Goal: Information Seeking & Learning: Learn about a topic

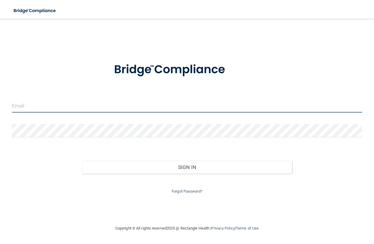
click at [50, 106] on input "email" at bounding box center [187, 105] width 350 height 13
type input "[EMAIL_ADDRESS][DOMAIN_NAME]"
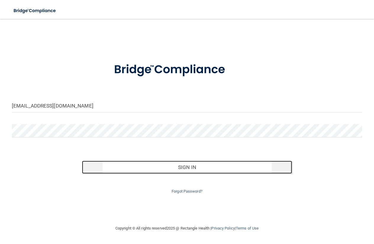
click at [185, 171] on button "Sign In" at bounding box center [187, 167] width 210 height 13
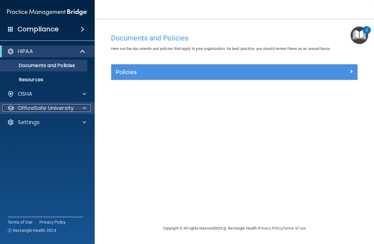
click at [46, 110] on p "OfficeSafe University" at bounding box center [46, 108] width 56 height 7
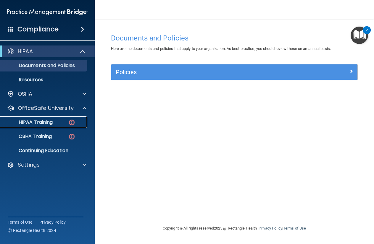
click at [43, 122] on p "HIPAA Training" at bounding box center [28, 122] width 49 height 6
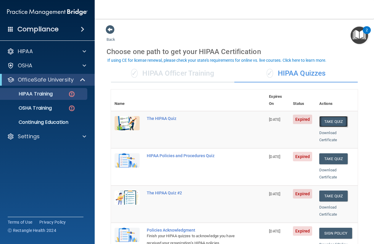
click at [329, 116] on button "Take Quiz" at bounding box center [333, 121] width 28 height 11
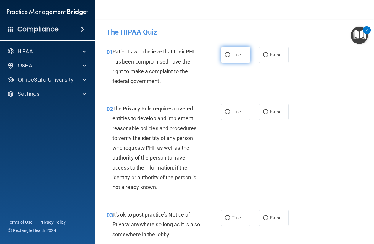
click at [225, 55] on input "True" at bounding box center [227, 55] width 5 height 4
radio input "true"
click at [225, 112] on input "True" at bounding box center [227, 112] width 5 height 4
radio input "true"
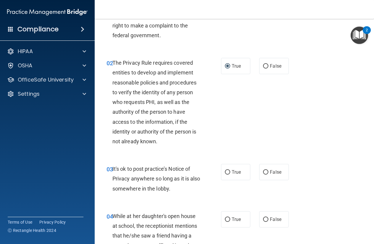
scroll to position [53, 0]
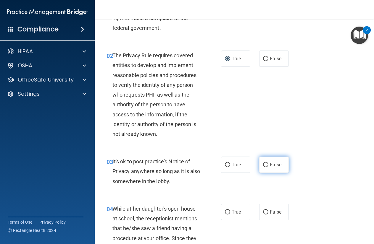
click at [263, 164] on input "False" at bounding box center [265, 165] width 5 height 4
radio input "true"
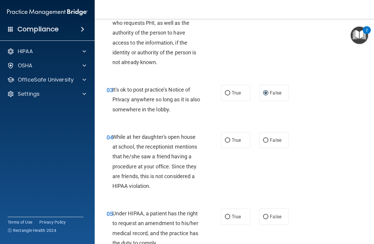
scroll to position [133, 0]
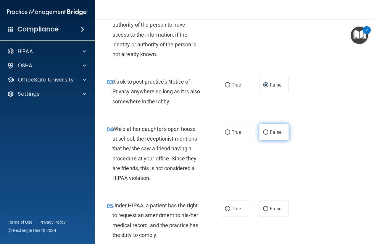
click at [264, 131] on input "False" at bounding box center [265, 132] width 5 height 4
radio input "true"
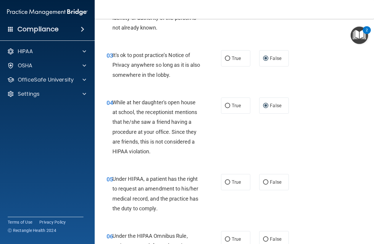
scroll to position [186, 0]
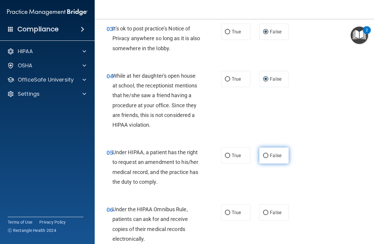
click at [263, 157] on input "False" at bounding box center [265, 156] width 5 height 4
radio input "true"
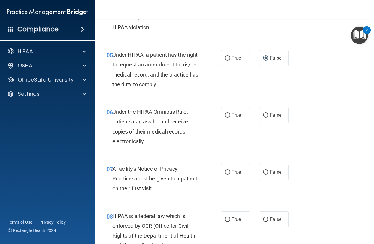
scroll to position [293, 0]
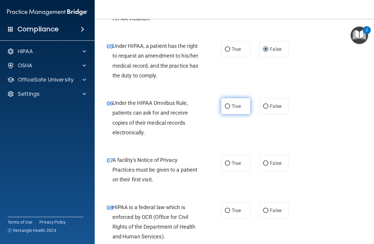
click at [225, 107] on input "True" at bounding box center [227, 106] width 5 height 4
radio input "true"
click at [225, 162] on input "True" at bounding box center [227, 163] width 5 height 4
radio input "true"
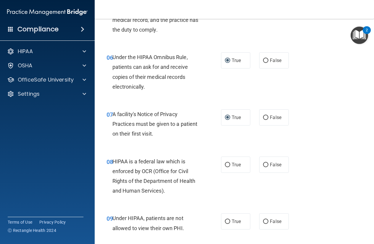
scroll to position [373, 0]
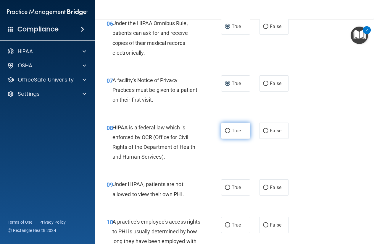
click at [226, 130] on input "True" at bounding box center [227, 131] width 5 height 4
radio input "true"
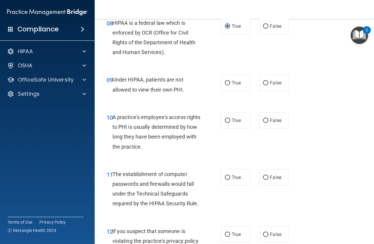
scroll to position [479, 0]
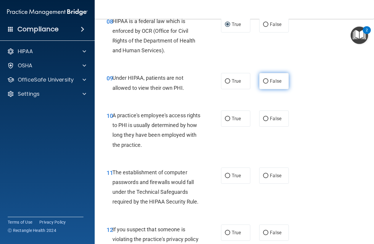
click at [263, 80] on input "False" at bounding box center [265, 81] width 5 height 4
radio input "true"
click at [263, 120] on input "False" at bounding box center [265, 119] width 5 height 4
radio input "true"
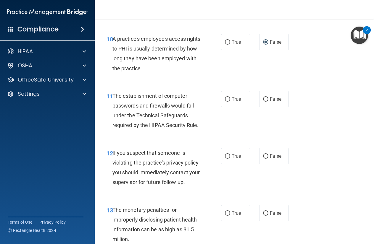
scroll to position [559, 0]
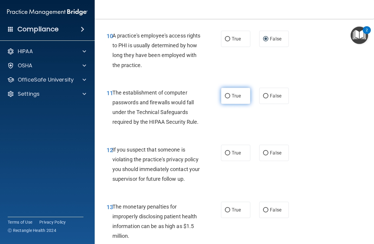
click at [225, 96] on input "True" at bounding box center [227, 96] width 5 height 4
radio input "true"
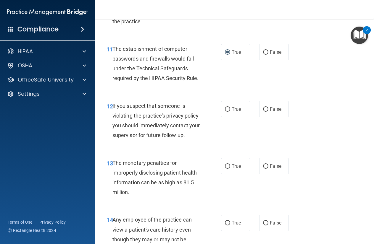
scroll to position [612, 0]
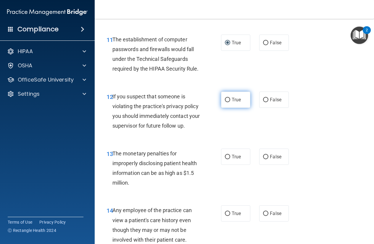
click at [225, 99] on input "True" at bounding box center [227, 100] width 5 height 4
radio input "true"
click at [225, 159] on input "True" at bounding box center [227, 157] width 5 height 4
radio input "true"
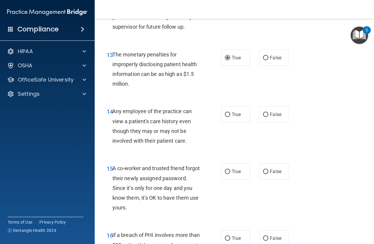
scroll to position [745, 0]
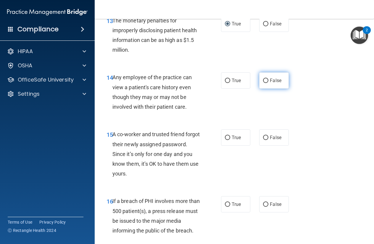
click at [264, 83] on input "False" at bounding box center [265, 81] width 5 height 4
radio input "true"
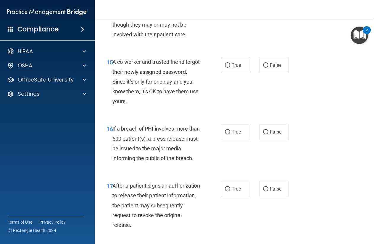
scroll to position [825, 0]
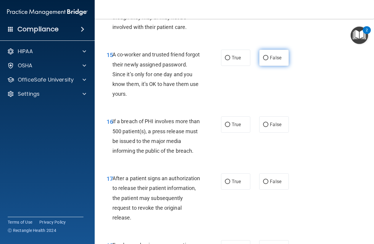
click at [263, 60] on input "False" at bounding box center [265, 58] width 5 height 4
radio input "true"
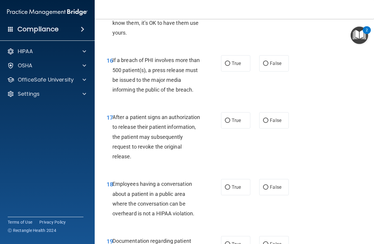
scroll to position [905, 0]
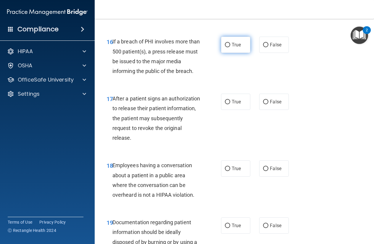
click at [226, 47] on input "True" at bounding box center [227, 45] width 5 height 4
radio input "true"
click at [232, 105] on span "True" at bounding box center [236, 102] width 9 height 6
click at [230, 104] on input "True" at bounding box center [227, 102] width 5 height 4
radio input "true"
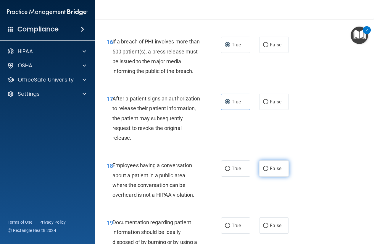
click at [263, 171] on input "False" at bounding box center [265, 169] width 5 height 4
radio input "true"
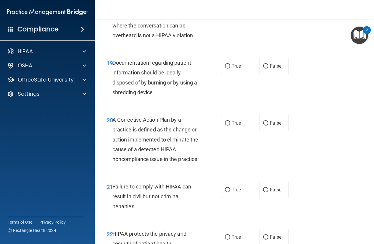
scroll to position [1091, 0]
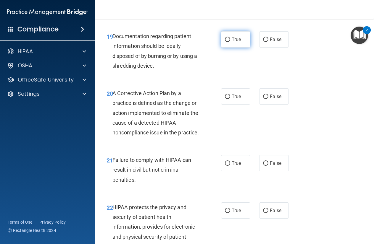
click at [228, 48] on label "True" at bounding box center [235, 39] width 29 height 16
click at [228, 42] on input "True" at bounding box center [227, 40] width 5 height 4
radio input "true"
click at [227, 99] on input "True" at bounding box center [227, 97] width 5 height 4
radio input "true"
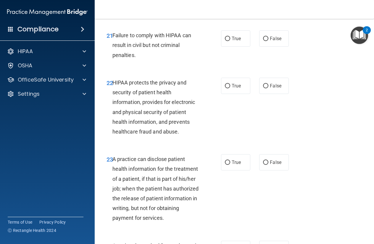
scroll to position [1224, 0]
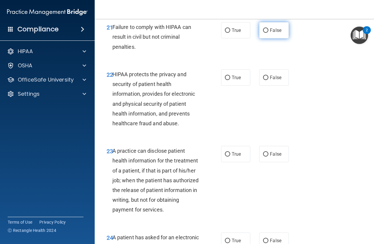
click at [263, 33] on input "False" at bounding box center [265, 30] width 5 height 4
radio input "true"
click at [225, 80] on input "True" at bounding box center [227, 78] width 5 height 4
radio input "true"
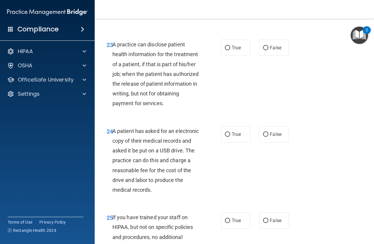
scroll to position [1357, 0]
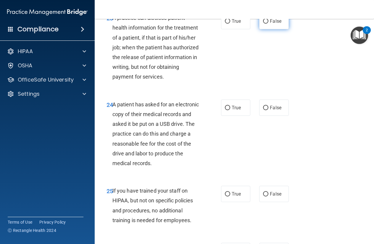
click at [263, 24] on input "False" at bounding box center [265, 21] width 5 height 4
radio input "true"
click at [228, 116] on label "True" at bounding box center [235, 108] width 29 height 16
click at [228, 110] on input "True" at bounding box center [227, 108] width 5 height 4
radio input "true"
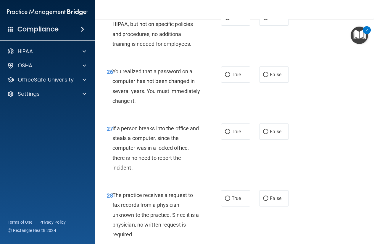
scroll to position [1544, 0]
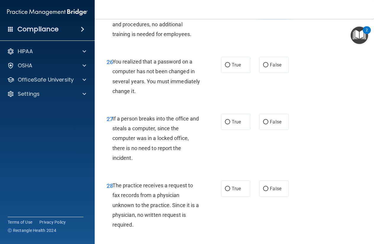
click at [263, 10] on input "False" at bounding box center [265, 8] width 5 height 4
radio input "true"
click at [235, 68] on span "True" at bounding box center [236, 65] width 9 height 6
click at [230, 67] on input "True" at bounding box center [227, 65] width 5 height 4
radio input "true"
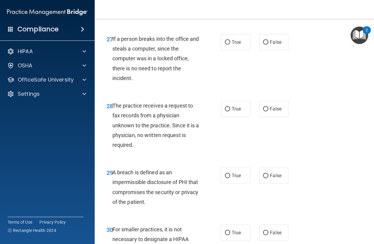
scroll to position [1650, 0]
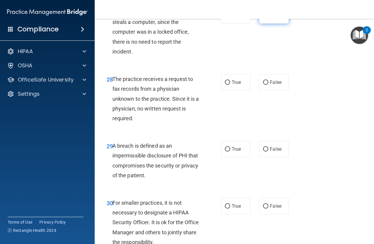
click at [264, 18] on input "False" at bounding box center [265, 16] width 5 height 4
radio input "true"
click at [263, 85] on input "False" at bounding box center [265, 82] width 5 height 4
radio input "true"
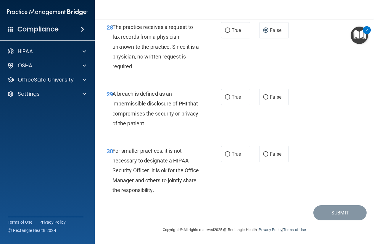
scroll to position [1722, 0]
click at [227, 98] on input "True" at bounding box center [227, 97] width 5 height 4
radio input "true"
click at [270, 156] on span "False" at bounding box center [276, 154] width 12 height 6
click at [268, 156] on input "False" at bounding box center [265, 154] width 5 height 4
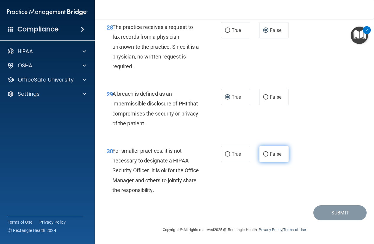
radio input "true"
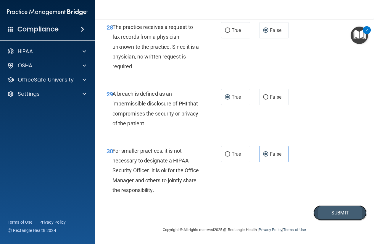
click at [336, 214] on button "Submit" at bounding box center [339, 213] width 53 height 15
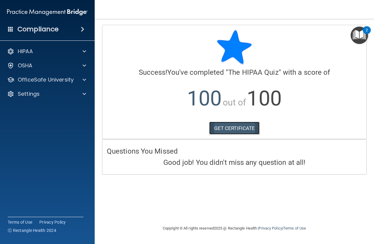
click at [235, 127] on link "GET CERTIFICATE" at bounding box center [234, 128] width 51 height 13
click at [85, 78] on span at bounding box center [84, 79] width 4 height 7
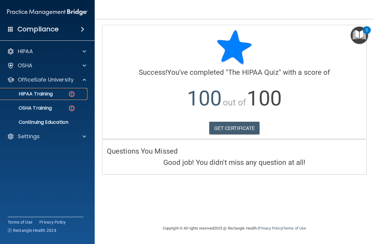
click at [43, 93] on p "HIPAA Training" at bounding box center [28, 94] width 49 height 6
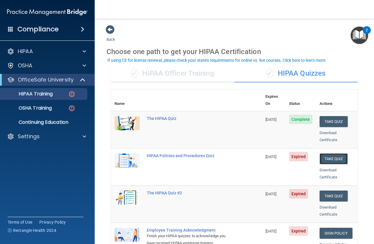
click at [328, 153] on button "Take Quiz" at bounding box center [333, 158] width 28 height 11
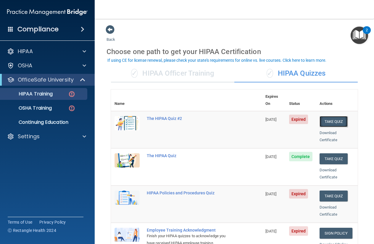
click at [326, 116] on button "Take Quiz" at bounding box center [333, 121] width 28 height 11
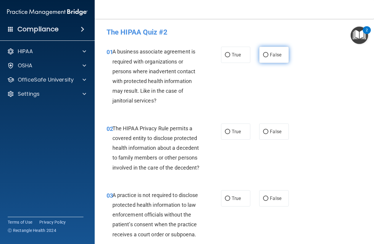
click at [276, 52] on label "False" at bounding box center [273, 55] width 29 height 16
click at [268, 53] on input "False" at bounding box center [265, 55] width 5 height 4
radio input "true"
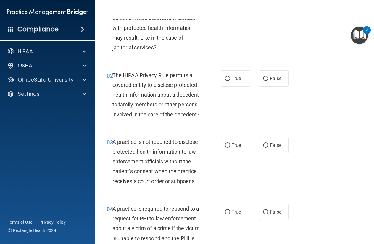
scroll to position [80, 0]
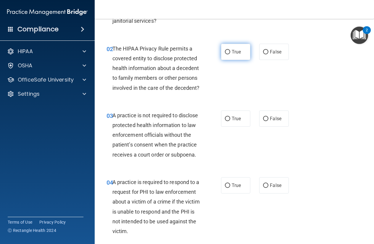
click at [232, 50] on span "True" at bounding box center [236, 52] width 9 height 6
click at [230, 50] on input "True" at bounding box center [227, 52] width 5 height 4
radio input "true"
click at [270, 122] on span "False" at bounding box center [276, 119] width 12 height 6
click at [268, 121] on input "False" at bounding box center [265, 119] width 5 height 4
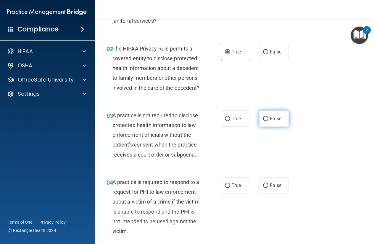
radio input "true"
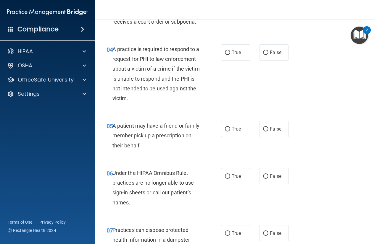
scroll to position [240, 0]
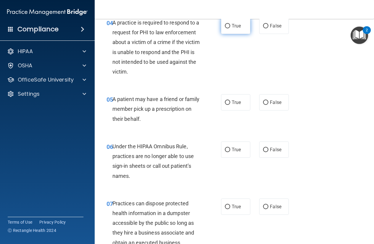
click at [239, 34] on label "True" at bounding box center [235, 26] width 29 height 16
click at [230, 28] on input "True" at bounding box center [227, 26] width 5 height 4
radio input "true"
click at [235, 111] on label "True" at bounding box center [235, 102] width 29 height 16
click at [230, 105] on input "True" at bounding box center [227, 103] width 5 height 4
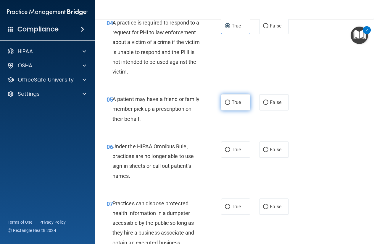
radio input "true"
click at [263, 152] on input "False" at bounding box center [265, 150] width 5 height 4
radio input "true"
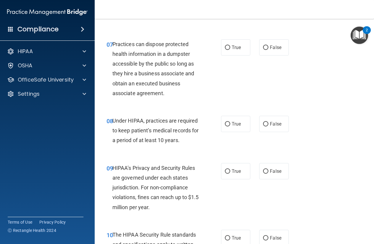
scroll to position [399, 0]
click at [263, 50] on input "False" at bounding box center [265, 47] width 5 height 4
radio input "true"
click at [275, 127] on span "False" at bounding box center [276, 124] width 12 height 6
click at [268, 126] on input "False" at bounding box center [265, 124] width 5 height 4
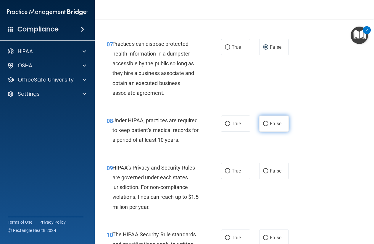
radio input "true"
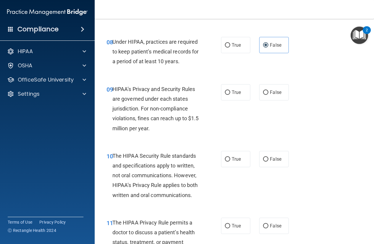
scroll to position [479, 0]
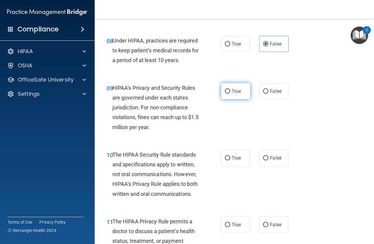
click at [233, 94] on span "True" at bounding box center [236, 91] width 9 height 6
click at [230, 94] on input "True" at bounding box center [227, 91] width 5 height 4
radio input "true"
click at [269, 99] on label "False" at bounding box center [273, 91] width 29 height 16
click at [268, 94] on input "False" at bounding box center [265, 91] width 5 height 4
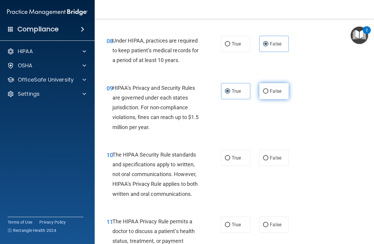
radio input "true"
radio input "false"
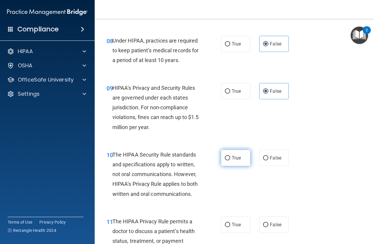
click at [232, 161] on span "True" at bounding box center [236, 158] width 9 height 6
click at [230, 161] on input "True" at bounding box center [227, 158] width 5 height 4
radio input "true"
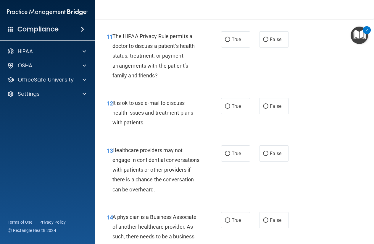
scroll to position [665, 0]
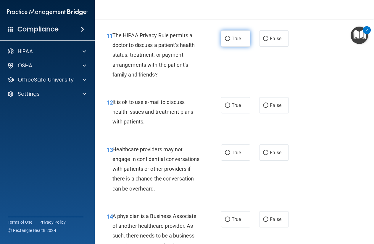
click at [232, 41] on span "True" at bounding box center [236, 39] width 9 height 6
click at [230, 41] on input "True" at bounding box center [227, 39] width 5 height 4
radio input "true"
click at [228, 114] on label "True" at bounding box center [235, 105] width 29 height 16
click at [228, 108] on input "True" at bounding box center [227, 105] width 5 height 4
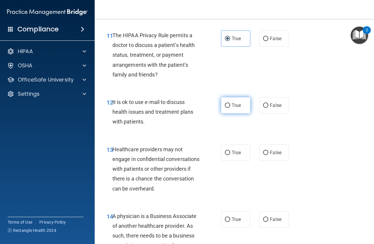
radio input "true"
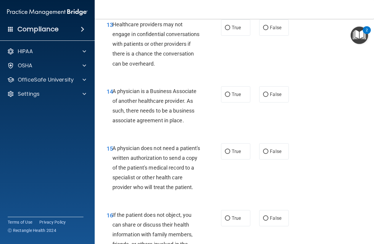
scroll to position [798, 0]
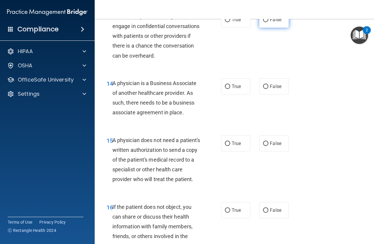
click at [263, 22] on input "False" at bounding box center [265, 20] width 5 height 4
radio input "true"
click at [272, 89] on span "False" at bounding box center [276, 87] width 12 height 6
click at [268, 89] on input "False" at bounding box center [265, 87] width 5 height 4
radio input "true"
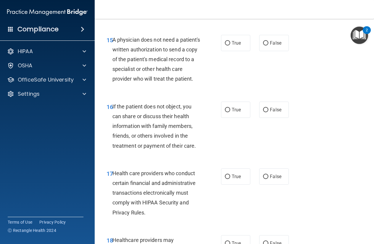
scroll to position [905, 0]
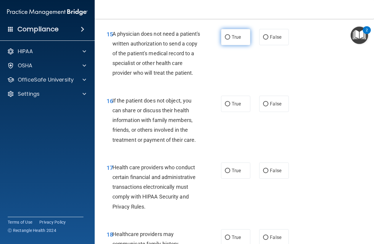
click at [225, 40] on input "True" at bounding box center [227, 37] width 5 height 4
radio input "true"
click at [225, 106] on input "True" at bounding box center [227, 104] width 5 height 4
radio input "true"
click at [227, 173] on input "True" at bounding box center [227, 171] width 5 height 4
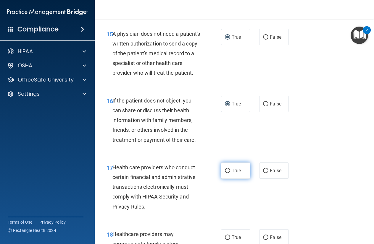
radio input "true"
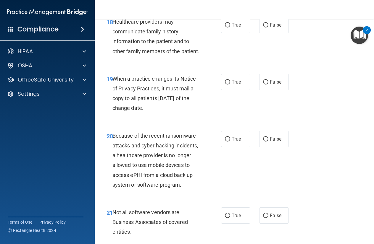
scroll to position [1118, 0]
click at [263, 27] on input "False" at bounding box center [265, 25] width 5 height 4
radio input "true"
click at [266, 90] on label "False" at bounding box center [273, 82] width 29 height 16
click at [266, 84] on input "False" at bounding box center [265, 82] width 5 height 4
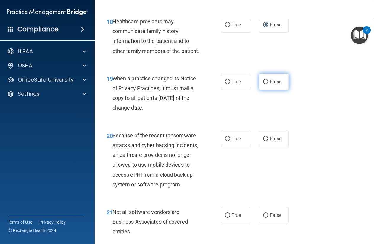
radio input "true"
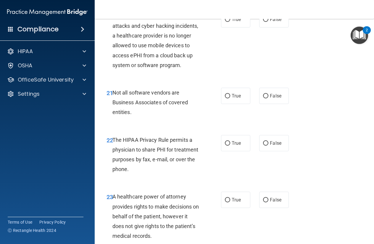
scroll to position [1251, 0]
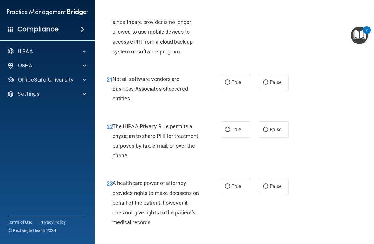
click at [259, 14] on label "False" at bounding box center [273, 6] width 29 height 16
click at [263, 8] on input "False" at bounding box center [265, 6] width 5 height 4
radio input "true"
click at [229, 90] on label "True" at bounding box center [235, 82] width 29 height 16
click at [229, 85] on input "True" at bounding box center [227, 82] width 5 height 4
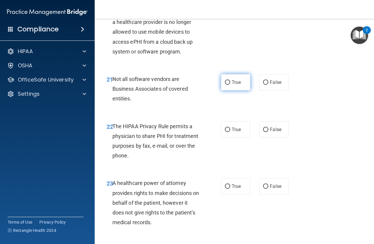
radio input "true"
click at [227, 138] on label "True" at bounding box center [235, 130] width 29 height 16
click at [227, 132] on input "True" at bounding box center [227, 130] width 5 height 4
radio input "true"
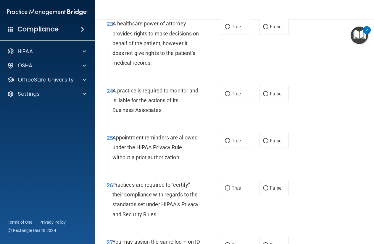
scroll to position [1437, 0]
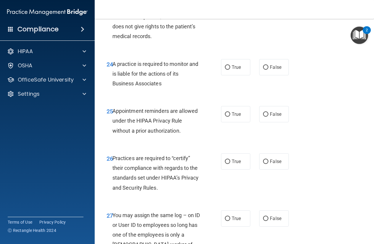
click at [270, 3] on span "False" at bounding box center [276, 0] width 12 height 6
click at [268, 3] on input "False" at bounding box center [265, 0] width 5 height 4
radio input "true"
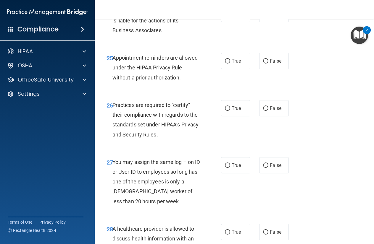
scroll to position [1517, 0]
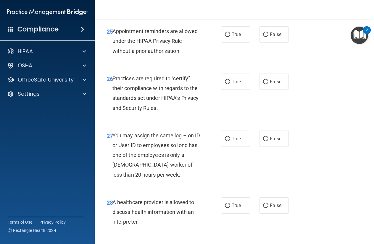
radio input "true"
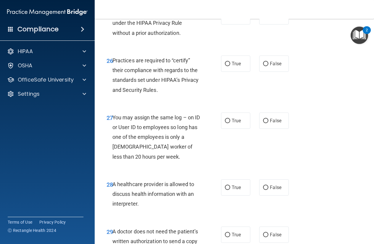
scroll to position [1544, 0]
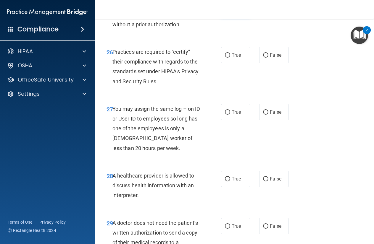
click at [227, 16] on label "True" at bounding box center [235, 8] width 29 height 16
click at [227, 10] on input "True" at bounding box center [227, 8] width 5 height 4
radio input "true"
click at [270, 58] on span "False" at bounding box center [276, 55] width 12 height 6
click at [268, 58] on input "False" at bounding box center [265, 55] width 5 height 4
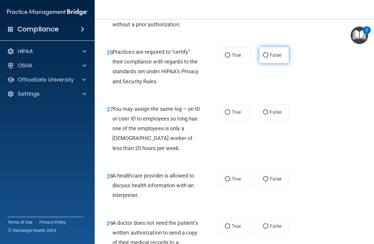
radio input "true"
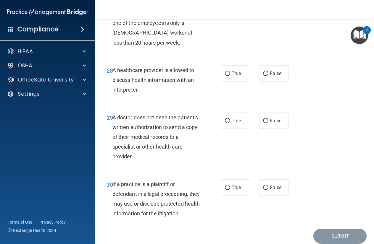
scroll to position [1650, 0]
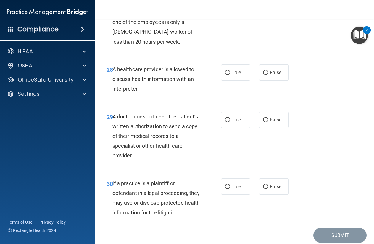
click at [271, 9] on span "False" at bounding box center [276, 6] width 12 height 6
click at [268, 8] on input "False" at bounding box center [265, 6] width 5 height 4
radio input "true"
click at [229, 81] on label "True" at bounding box center [235, 72] width 29 height 16
click at [229, 75] on input "True" at bounding box center [227, 73] width 5 height 4
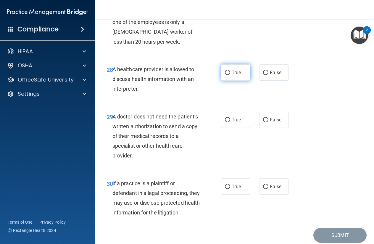
radio input "true"
click at [233, 123] on span "True" at bounding box center [236, 120] width 9 height 6
click at [230, 122] on input "True" at bounding box center [227, 120] width 5 height 4
radio input "true"
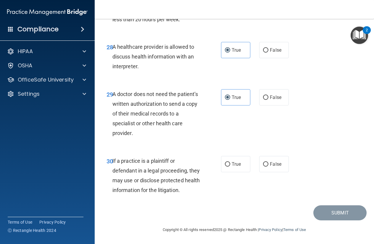
scroll to position [1722, 0]
click at [225, 163] on input "True" at bounding box center [227, 164] width 5 height 4
radio input "true"
click at [342, 213] on button "Submit" at bounding box center [339, 213] width 53 height 15
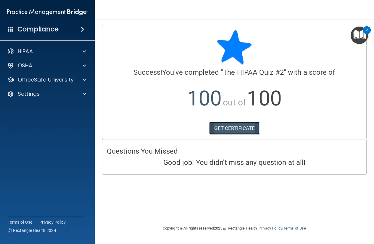
click at [241, 128] on link "GET CERTIFICATE" at bounding box center [234, 128] width 51 height 13
click at [72, 79] on p "OfficeSafe University" at bounding box center [46, 79] width 56 height 7
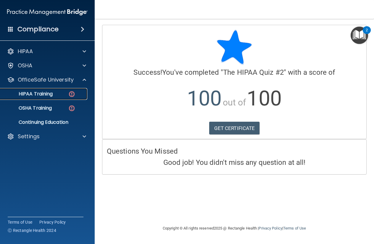
click at [51, 92] on p "HIPAA Training" at bounding box center [28, 94] width 49 height 6
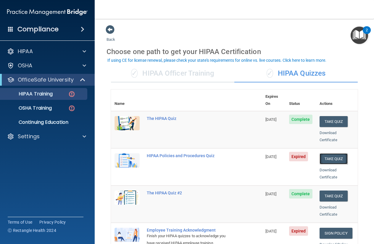
click at [327, 153] on button "Take Quiz" at bounding box center [333, 158] width 28 height 11
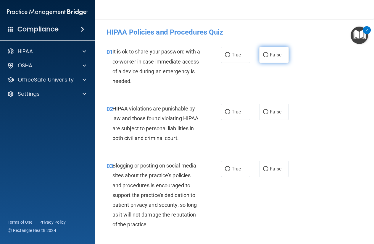
click at [263, 56] on input "False" at bounding box center [265, 55] width 5 height 4
radio input "true"
click at [226, 113] on input "True" at bounding box center [227, 112] width 5 height 4
radio input "true"
click at [270, 172] on span "False" at bounding box center [276, 169] width 12 height 6
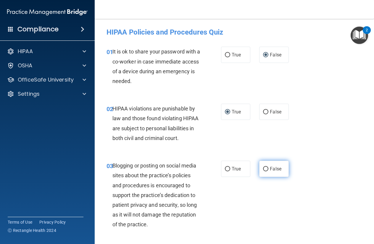
click at [268, 172] on input "False" at bounding box center [265, 169] width 5 height 4
radio input "true"
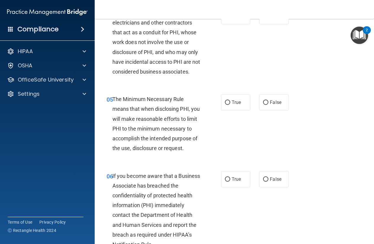
scroll to position [213, 0]
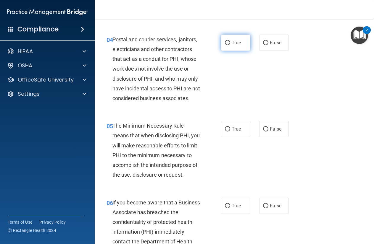
click at [232, 46] on span "True" at bounding box center [236, 43] width 9 height 6
click at [230, 45] on input "True" at bounding box center [227, 43] width 5 height 4
radio input "true"
click at [227, 137] on label "True" at bounding box center [235, 129] width 29 height 16
click at [227, 132] on input "True" at bounding box center [227, 129] width 5 height 4
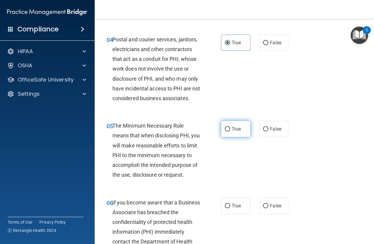
radio input "true"
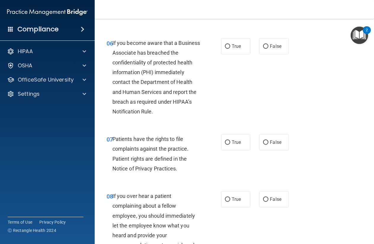
scroll to position [399, 0]
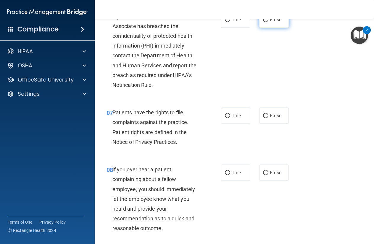
click at [270, 22] on span "False" at bounding box center [276, 20] width 12 height 6
click at [268, 22] on input "False" at bounding box center [265, 20] width 5 height 4
radio input "true"
click at [227, 118] on input "True" at bounding box center [227, 116] width 5 height 4
radio input "true"
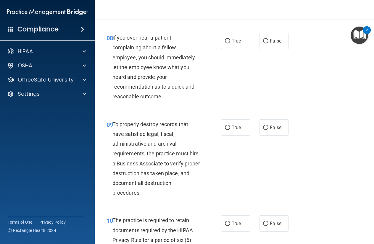
scroll to position [532, 0]
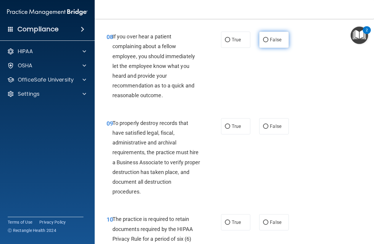
click at [274, 43] on span "False" at bounding box center [276, 40] width 12 height 6
click at [268, 42] on input "False" at bounding box center [265, 40] width 5 height 4
radio input "true"
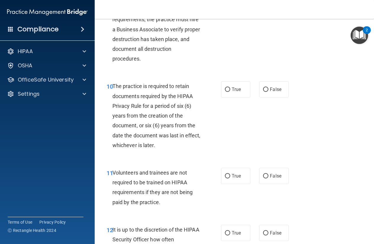
scroll to position [639, 0]
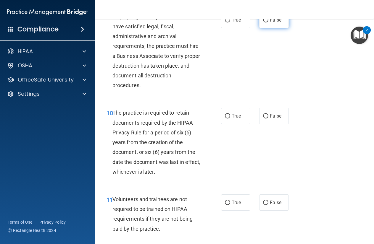
click at [265, 22] on input "False" at bounding box center [265, 20] width 5 height 4
radio input "true"
click at [231, 124] on label "True" at bounding box center [235, 116] width 29 height 16
click at [230, 119] on input "True" at bounding box center [227, 116] width 5 height 4
radio input "true"
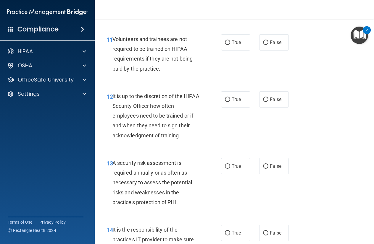
scroll to position [825, 0]
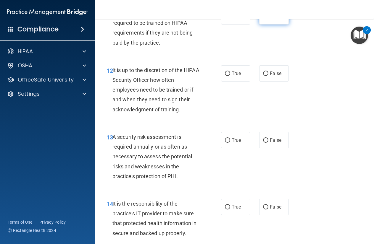
click at [266, 25] on label "False" at bounding box center [273, 16] width 29 height 16
click at [266, 19] on input "False" at bounding box center [265, 16] width 5 height 4
radio input "true"
click at [263, 76] on input "False" at bounding box center [265, 74] width 5 height 4
radio input "true"
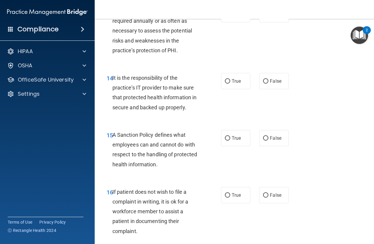
scroll to position [958, 0]
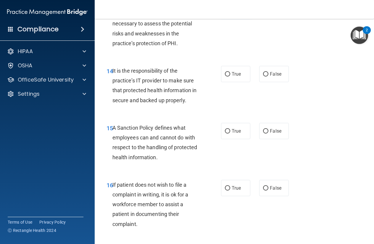
click at [228, 15] on label "True" at bounding box center [235, 7] width 29 height 16
click at [228, 10] on input "True" at bounding box center [227, 7] width 5 height 4
radio input "true"
click at [266, 82] on label "False" at bounding box center [273, 74] width 29 height 16
click at [266, 77] on input "False" at bounding box center [265, 74] width 5 height 4
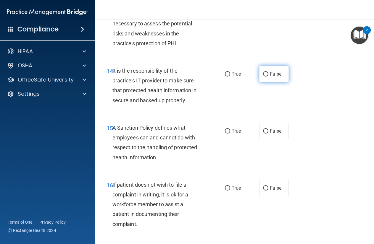
radio input "true"
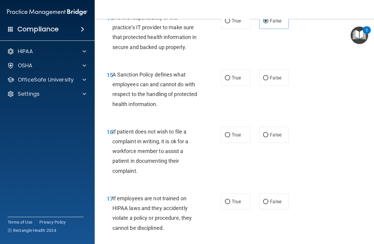
scroll to position [1038, 0]
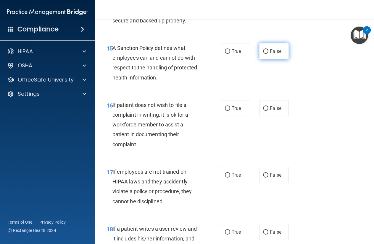
click at [275, 54] on span "False" at bounding box center [276, 51] width 12 height 6
click at [268, 54] on input "False" at bounding box center [265, 51] width 5 height 4
radio input "true"
click at [232, 111] on span "True" at bounding box center [236, 109] width 9 height 6
click at [229, 111] on input "True" at bounding box center [227, 108] width 5 height 4
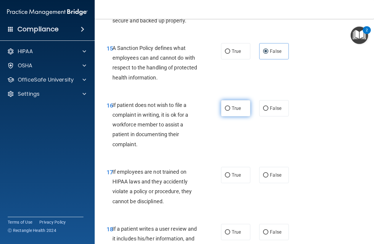
radio input "true"
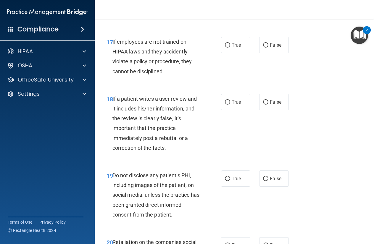
scroll to position [1171, 0]
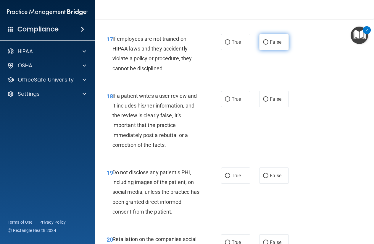
click at [273, 50] on label "False" at bounding box center [273, 42] width 29 height 16
click at [268, 45] on input "False" at bounding box center [265, 42] width 5 height 4
radio input "true"
click at [273, 107] on label "False" at bounding box center [273, 99] width 29 height 16
click at [268, 102] on input "False" at bounding box center [265, 99] width 5 height 4
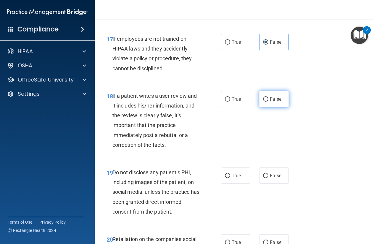
radio input "true"
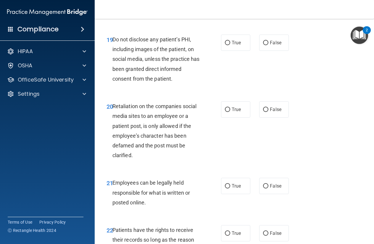
scroll to position [1331, 0]
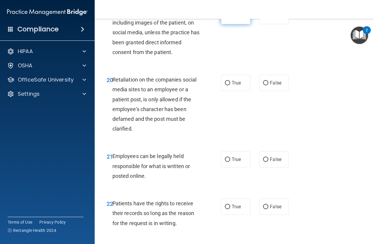
click at [226, 24] on label "True" at bounding box center [235, 16] width 29 height 16
click at [226, 19] on input "True" at bounding box center [227, 16] width 5 height 4
radio input "true"
click at [270, 86] on span "False" at bounding box center [276, 83] width 12 height 6
click at [268, 85] on input "False" at bounding box center [265, 83] width 5 height 4
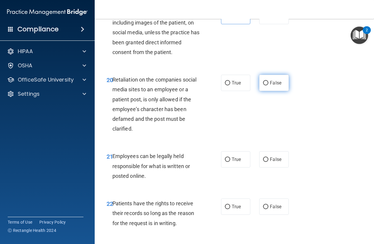
radio input "true"
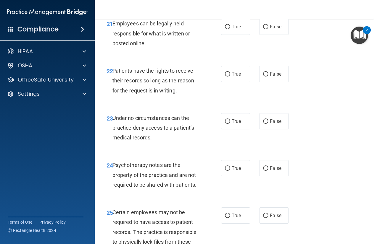
scroll to position [1464, 0]
click at [234, 29] on span "True" at bounding box center [236, 27] width 9 height 6
click at [230, 29] on input "True" at bounding box center [227, 27] width 5 height 4
radio input "true"
click at [271, 77] on span "False" at bounding box center [276, 74] width 12 height 6
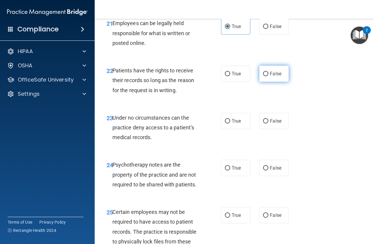
click at [268, 76] on input "False" at bounding box center [265, 74] width 5 height 4
radio input "true"
click at [270, 124] on span "False" at bounding box center [276, 121] width 12 height 6
click at [267, 124] on input "False" at bounding box center [265, 121] width 5 height 4
radio input "true"
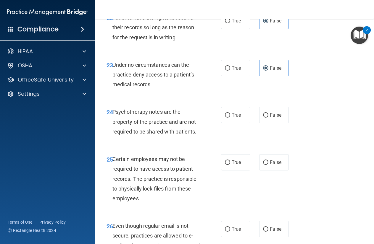
scroll to position [1570, 0]
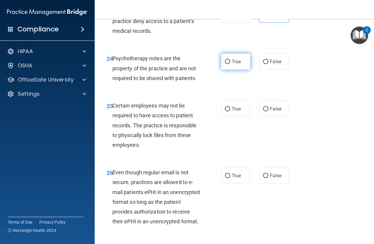
click at [225, 64] on input "True" at bounding box center [227, 62] width 5 height 4
radio input "true"
click at [241, 117] on label "True" at bounding box center [235, 109] width 29 height 16
click at [230, 111] on input "True" at bounding box center [227, 109] width 5 height 4
radio input "true"
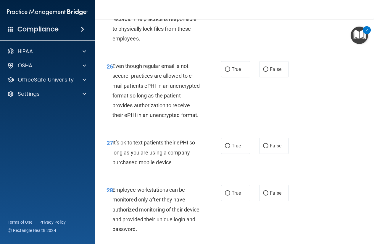
scroll to position [1703, 0]
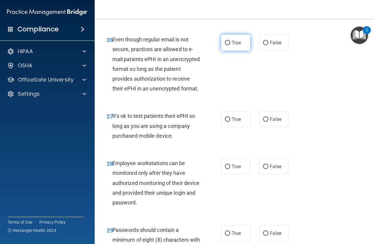
click at [232, 46] on span "True" at bounding box center [236, 43] width 9 height 6
click at [230, 45] on input "True" at bounding box center [227, 43] width 5 height 4
radio input "true"
click at [270, 122] on span "False" at bounding box center [276, 120] width 12 height 6
click at [267, 122] on input "False" at bounding box center [265, 119] width 5 height 4
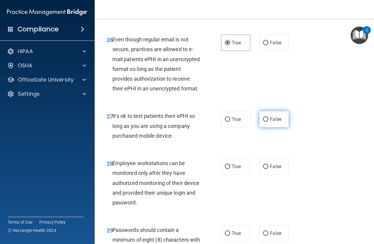
radio input "true"
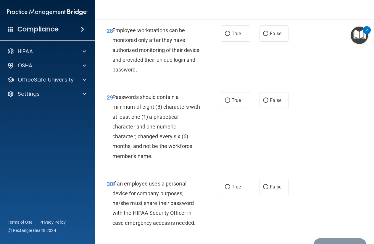
scroll to position [1863, 0]
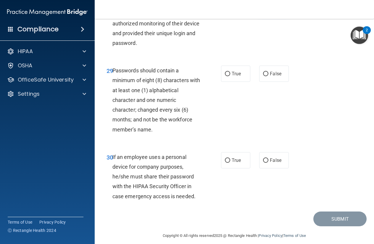
click at [263, 9] on input "False" at bounding box center [265, 7] width 5 height 4
radio input "true"
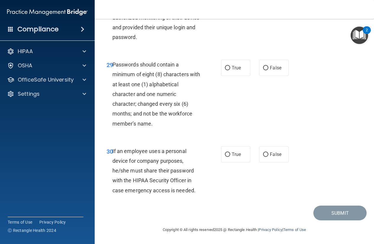
scroll to position [1909, 0]
click at [227, 67] on input "True" at bounding box center [227, 68] width 5 height 4
radio input "true"
click at [263, 154] on input "False" at bounding box center [265, 155] width 5 height 4
radio input "true"
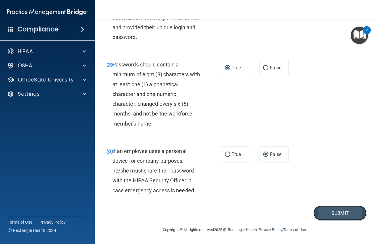
click at [335, 213] on button "Submit" at bounding box center [339, 213] width 53 height 15
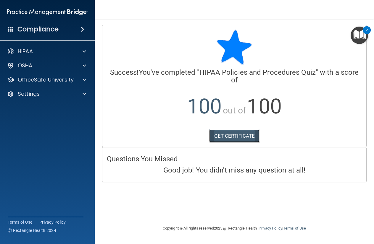
click at [241, 137] on link "GET CERTIFICATE" at bounding box center [234, 136] width 51 height 13
click at [51, 80] on p "OfficeSafe University" at bounding box center [46, 79] width 56 height 7
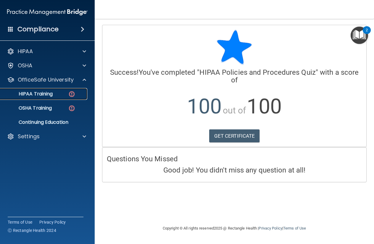
click at [44, 94] on p "HIPAA Training" at bounding box center [28, 94] width 49 height 6
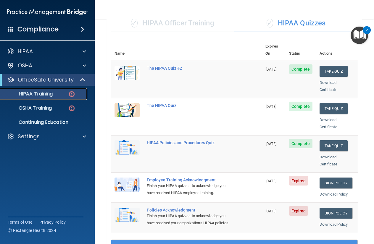
scroll to position [80, 0]
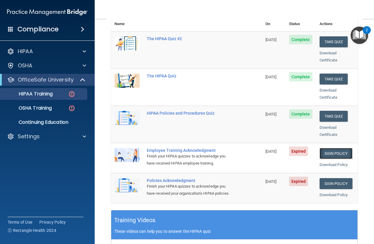
click at [337, 149] on link "Sign Policy" at bounding box center [335, 153] width 33 height 11
click at [333, 178] on link "Sign Policy" at bounding box center [335, 183] width 33 height 11
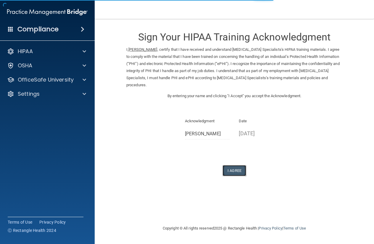
click at [233, 172] on button "I Agree" at bounding box center [234, 170] width 24 height 11
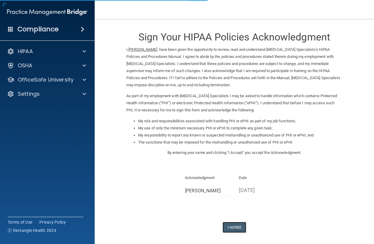
click at [234, 227] on button "I Agree" at bounding box center [234, 227] width 24 height 11
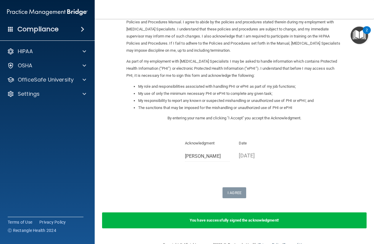
scroll to position [50, 0]
